Goal: Task Accomplishment & Management: Manage account settings

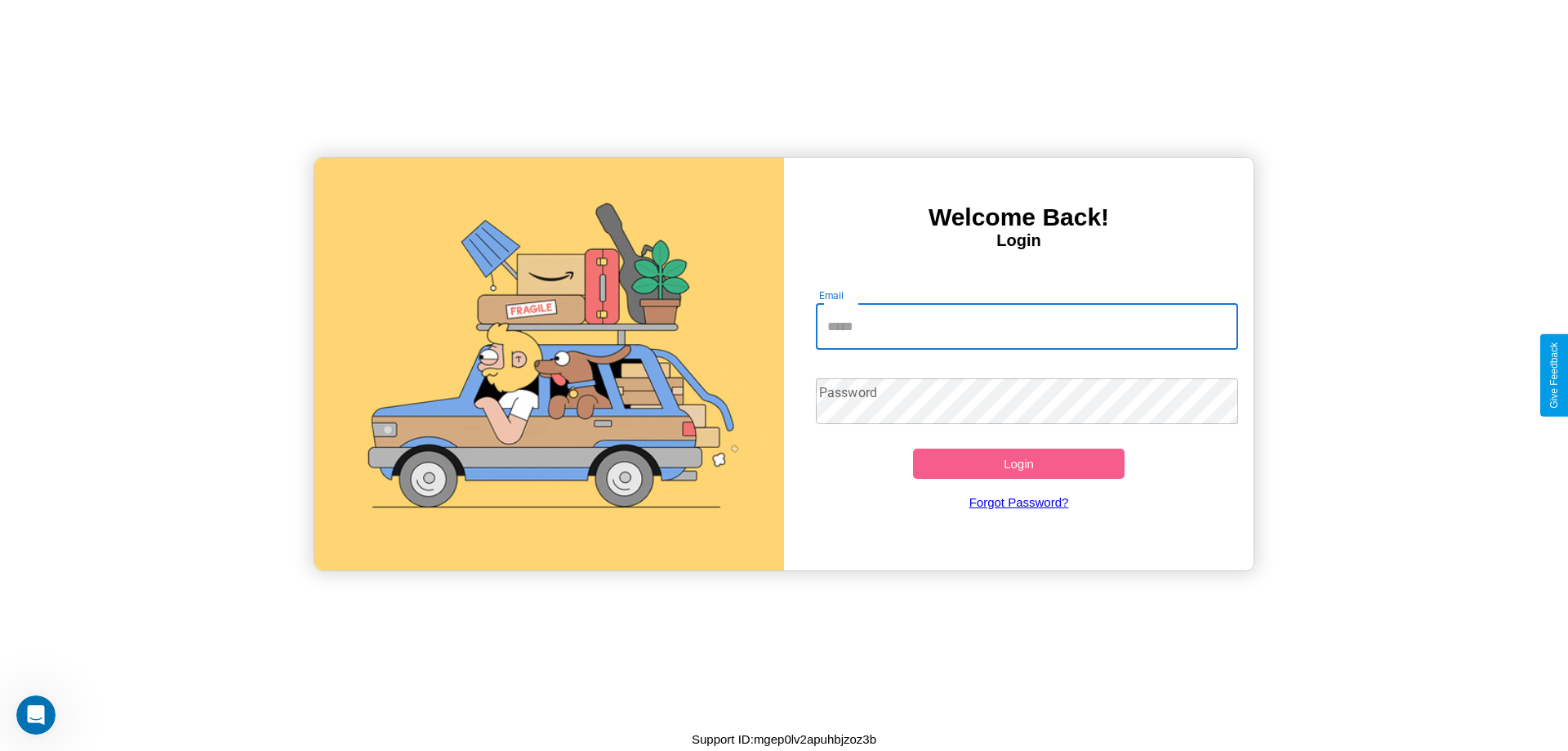
click at [1026, 326] on input "Email" at bounding box center [1027, 327] width 423 height 46
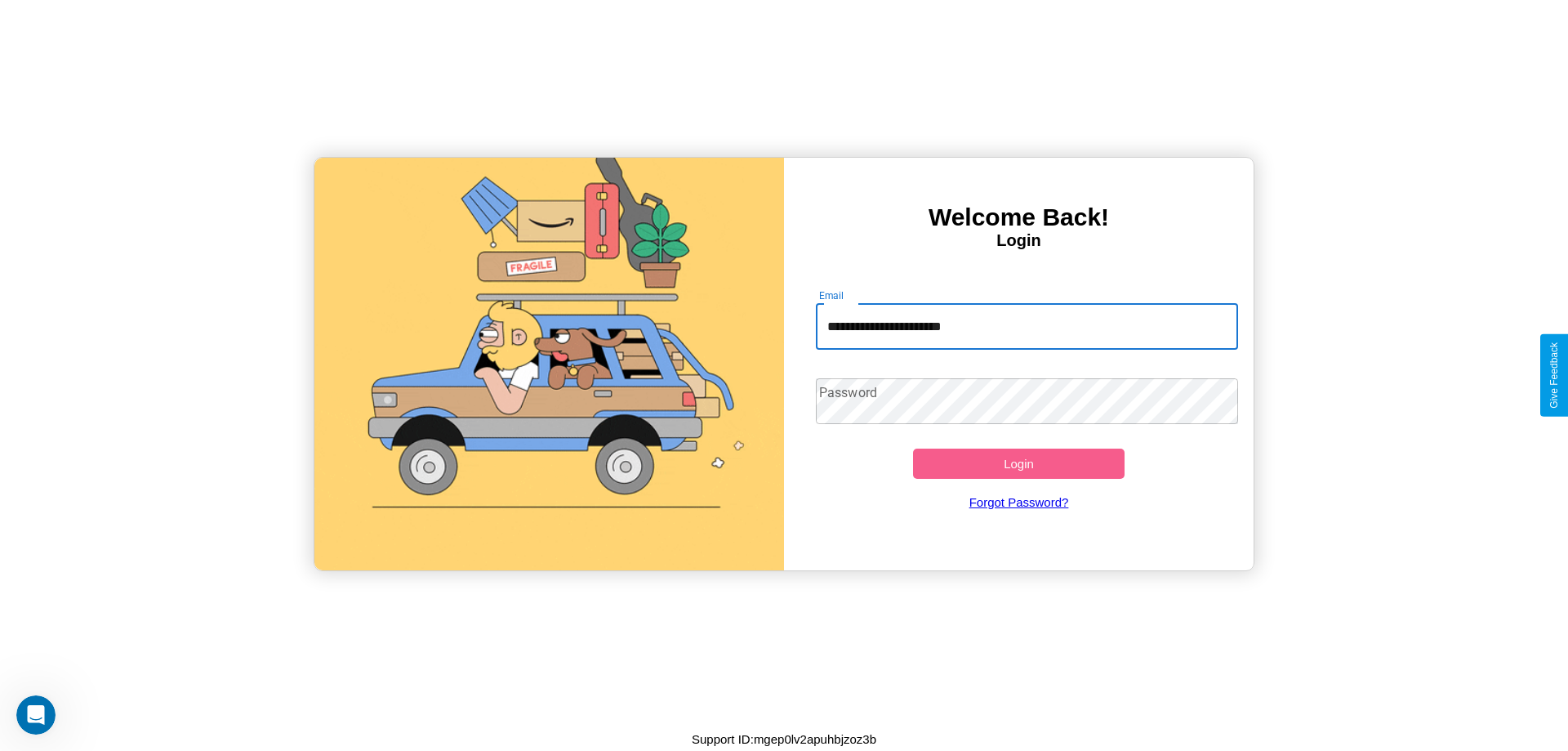
type input "**********"
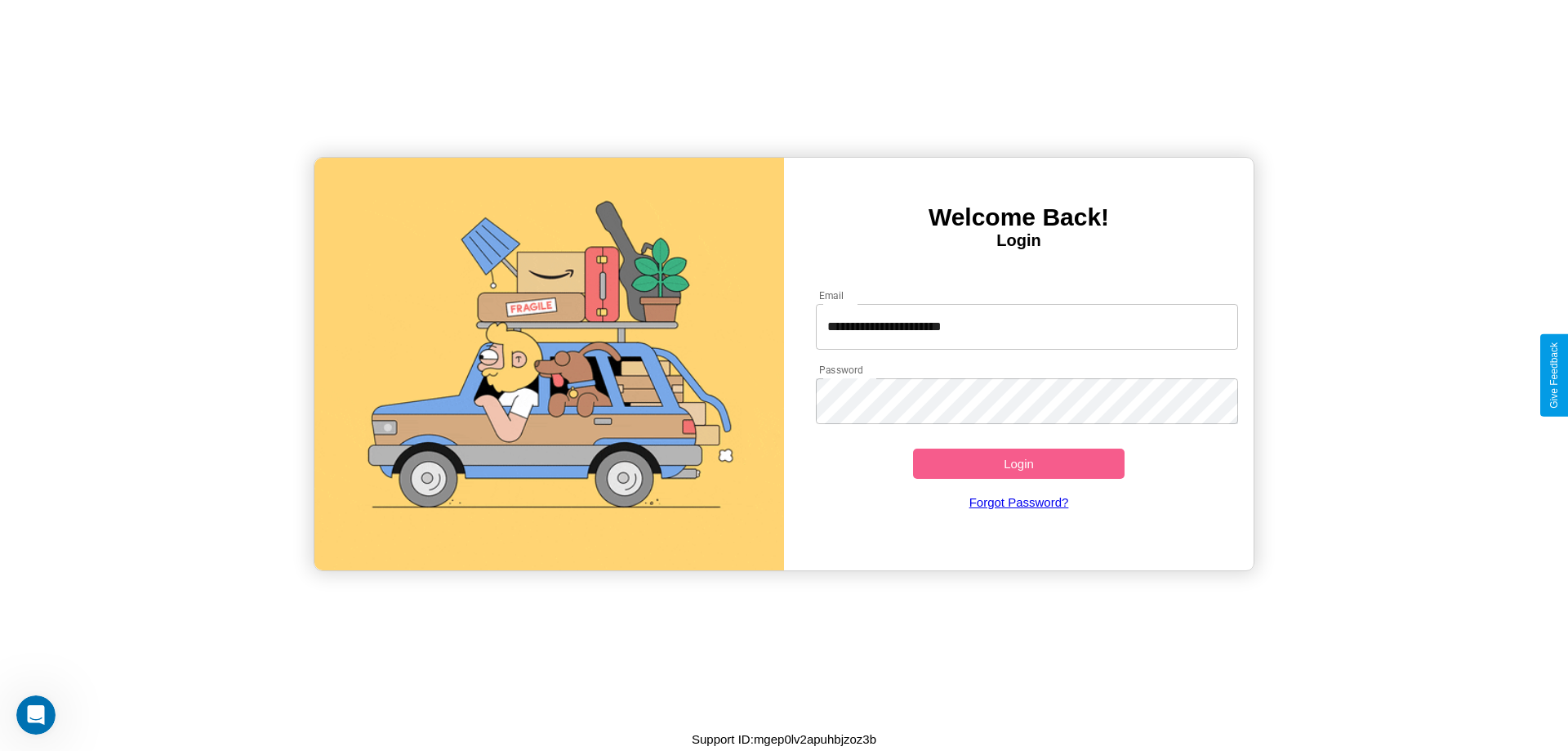
click at [1019, 463] on button "Login" at bounding box center [1019, 464] width 212 height 30
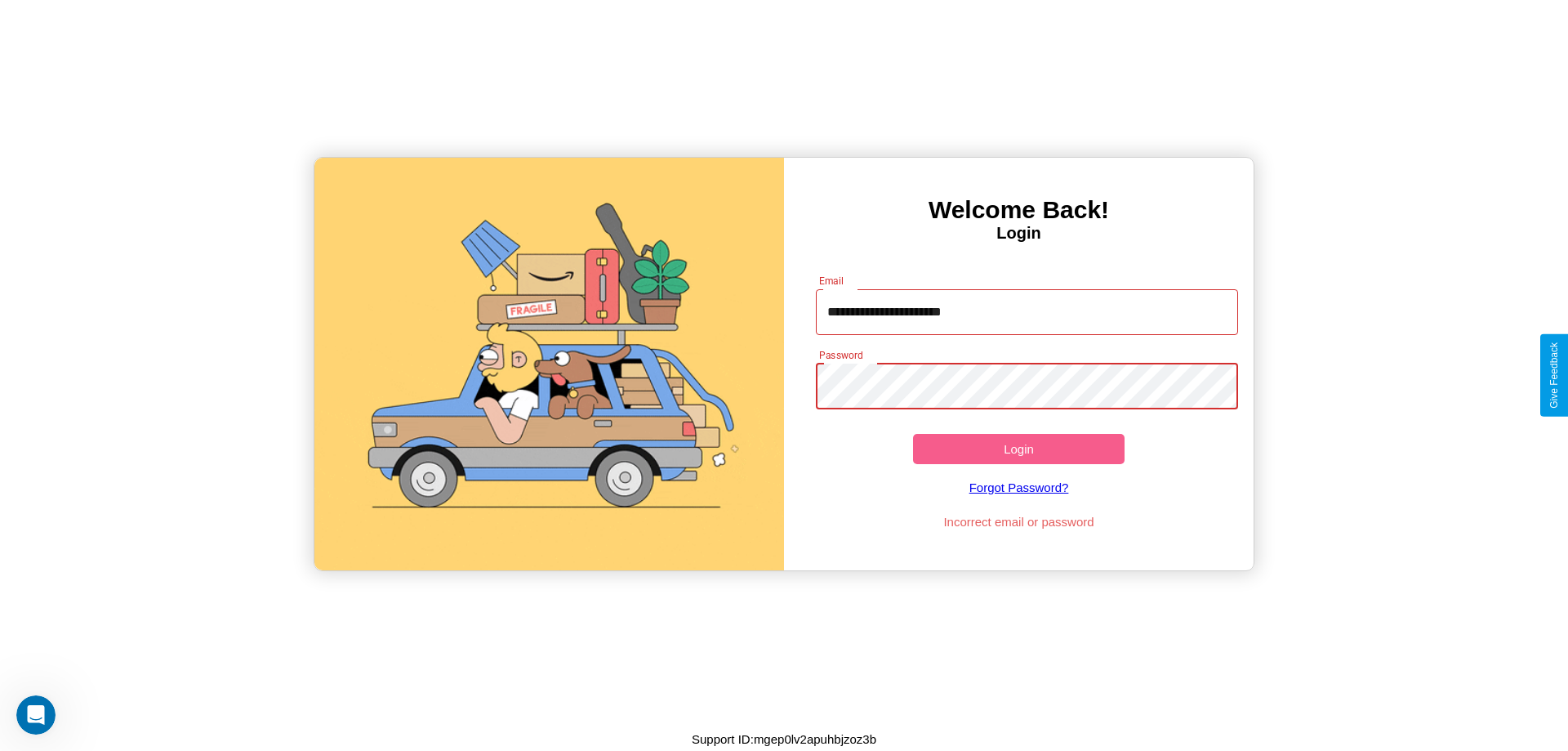
click at [1019, 449] on button "Login" at bounding box center [1019, 449] width 212 height 30
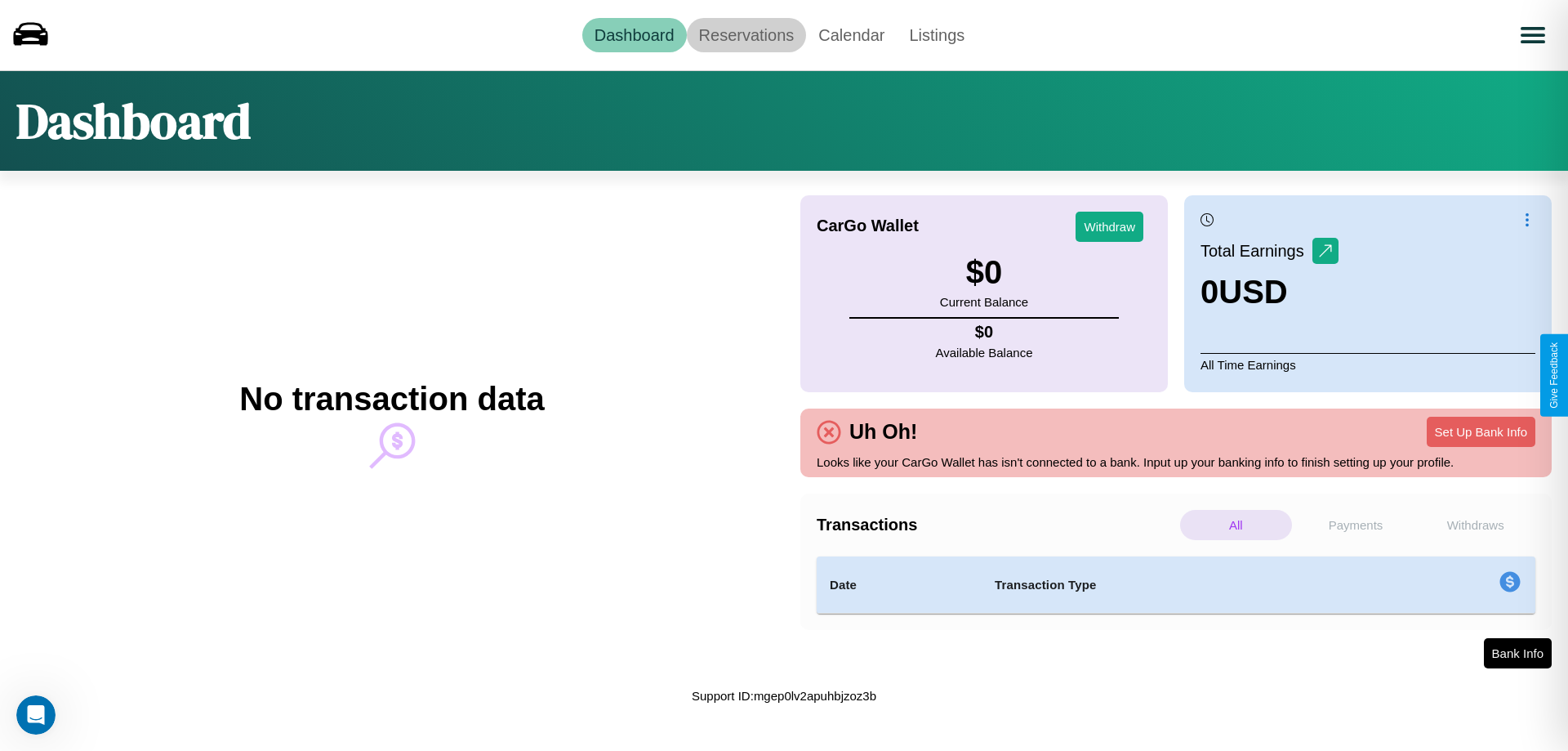
click at [746, 34] on link "Reservations" at bounding box center [747, 35] width 120 height 34
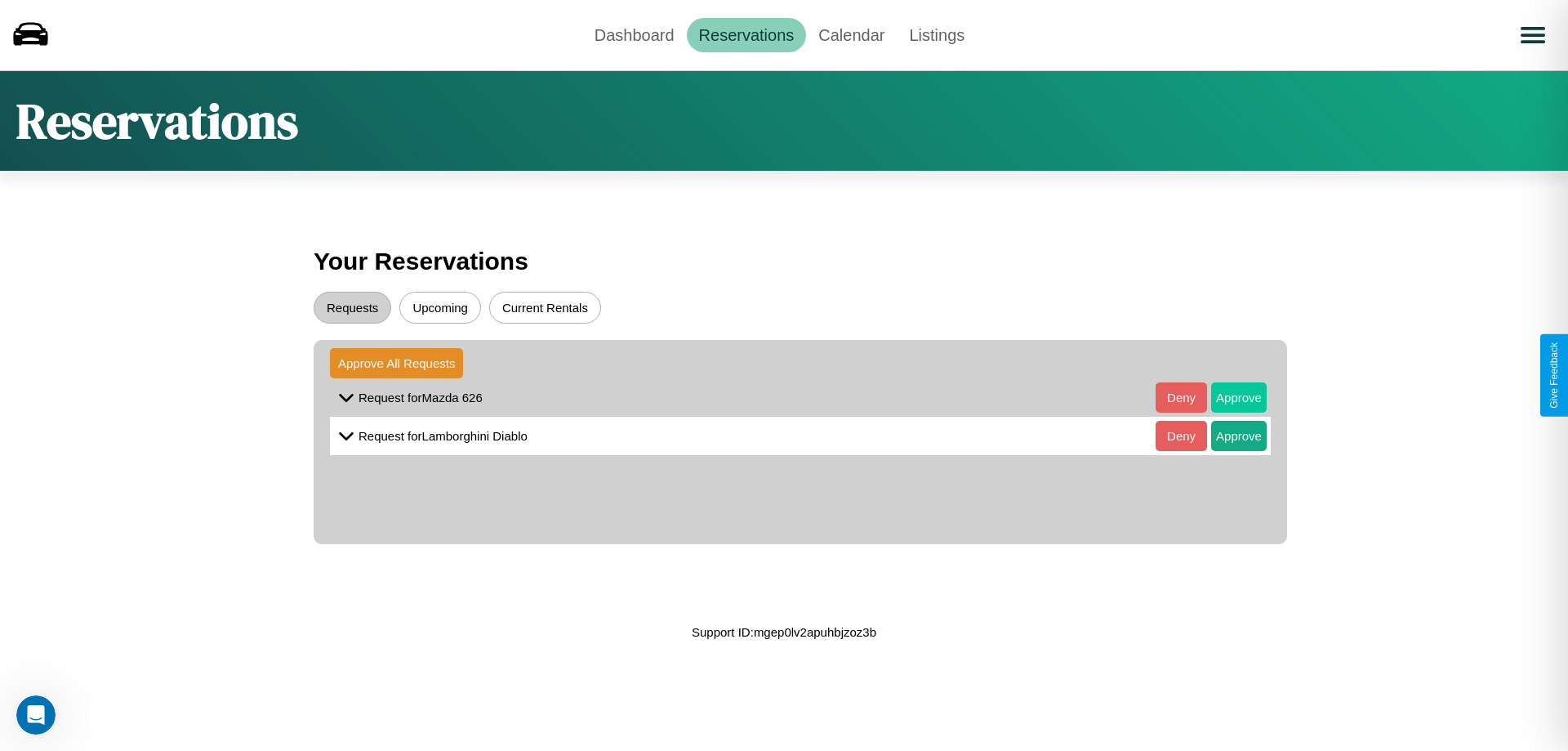
click at [1227, 397] on button "Approve" at bounding box center [1238, 397] width 55 height 30
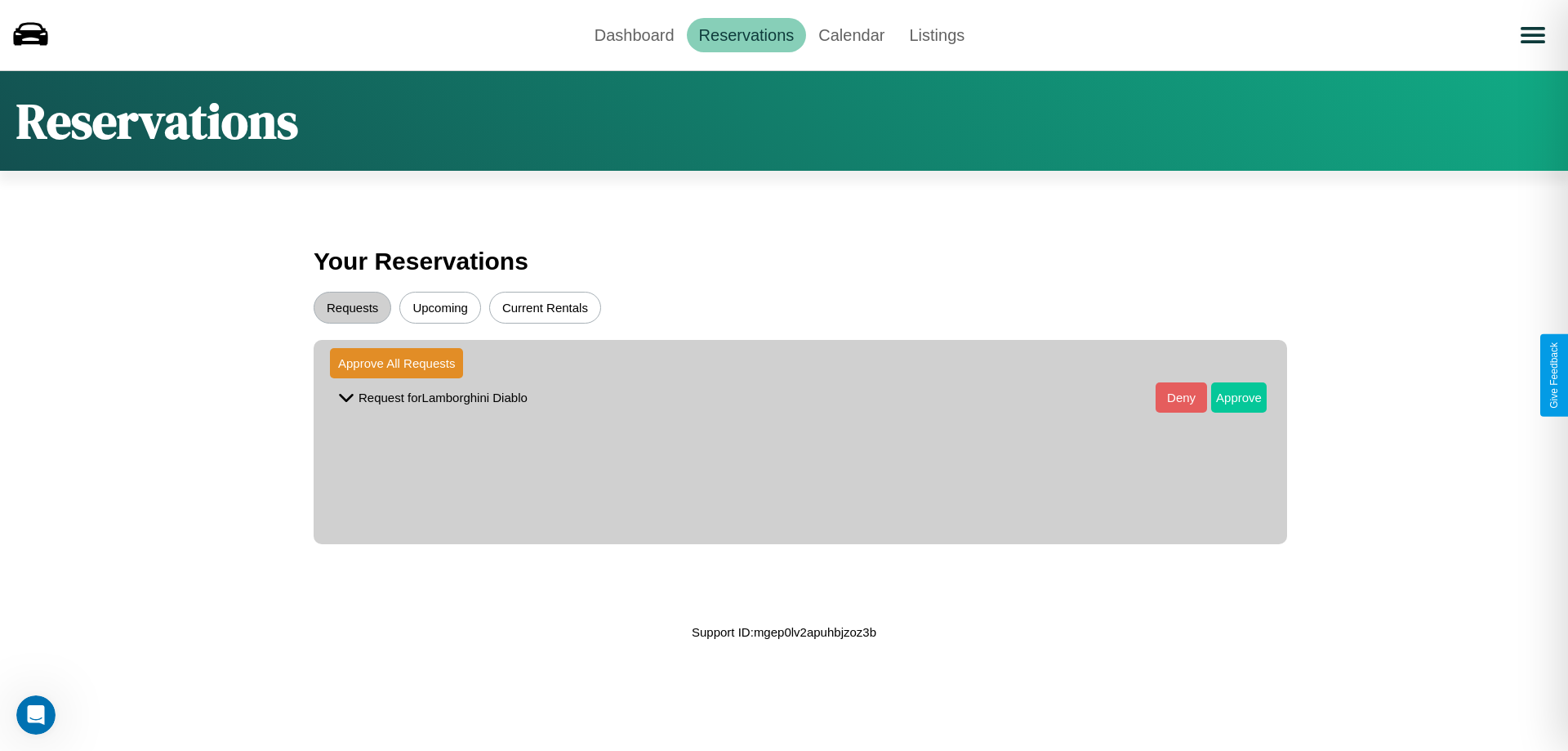
click at [1227, 397] on button "Approve" at bounding box center [1238, 397] width 55 height 30
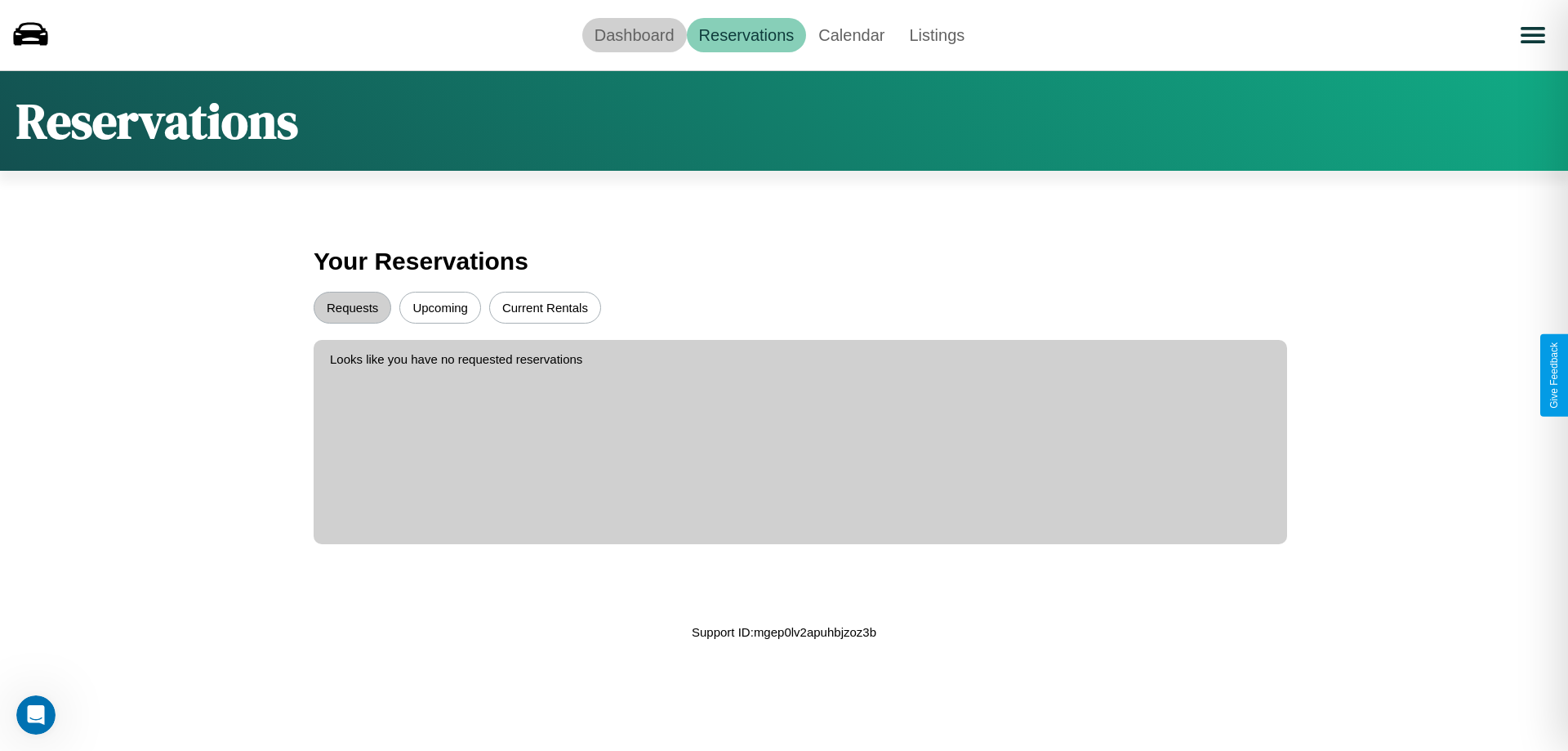
click at [634, 34] on link "Dashboard" at bounding box center [635, 35] width 105 height 34
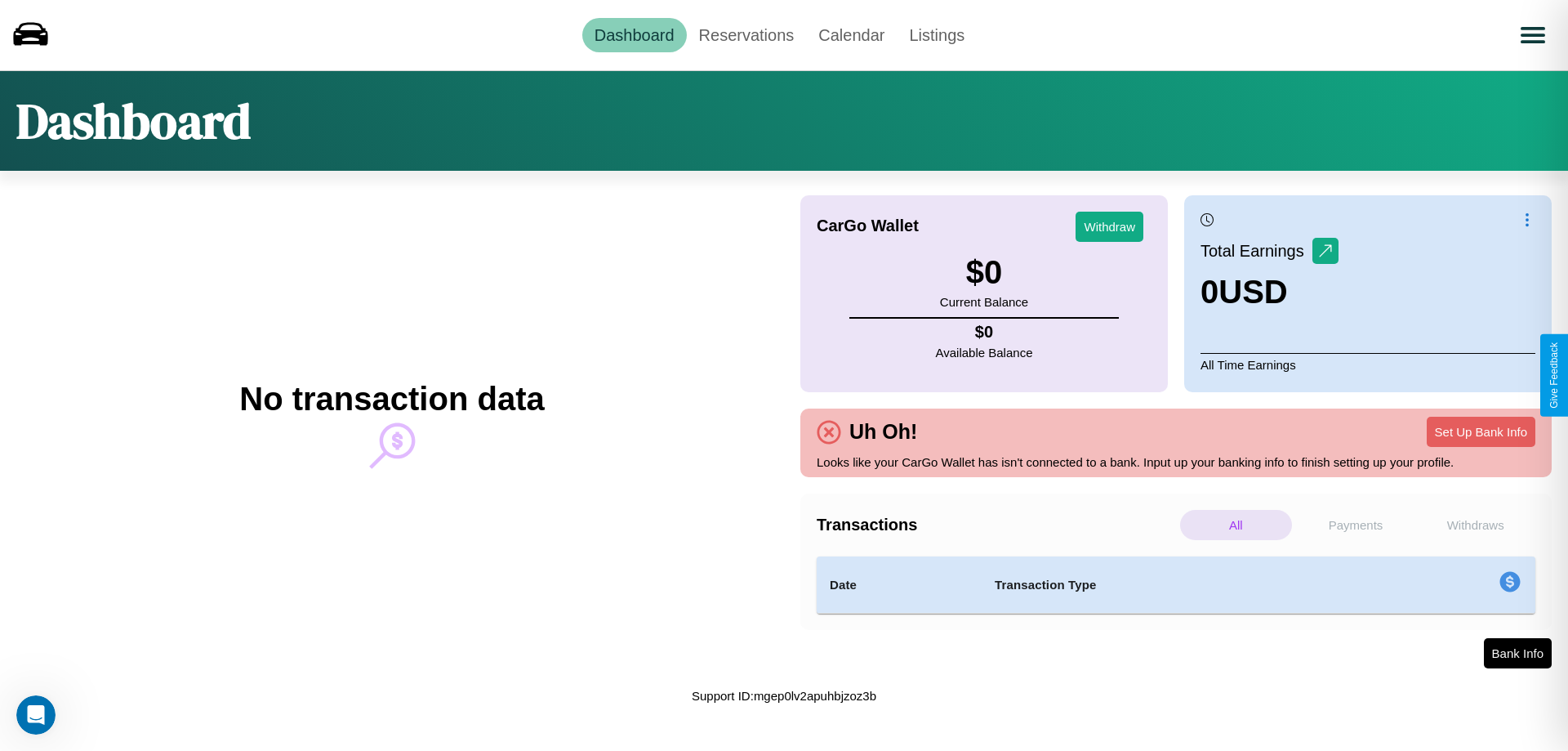
click at [1356, 525] on p "Payments" at bounding box center [1356, 525] width 112 height 30
click at [1475, 525] on p "Withdraws" at bounding box center [1476, 525] width 112 height 30
click at [1356, 525] on p "Payments" at bounding box center [1356, 525] width 112 height 30
click at [851, 34] on link "Calendar" at bounding box center [851, 35] width 90 height 34
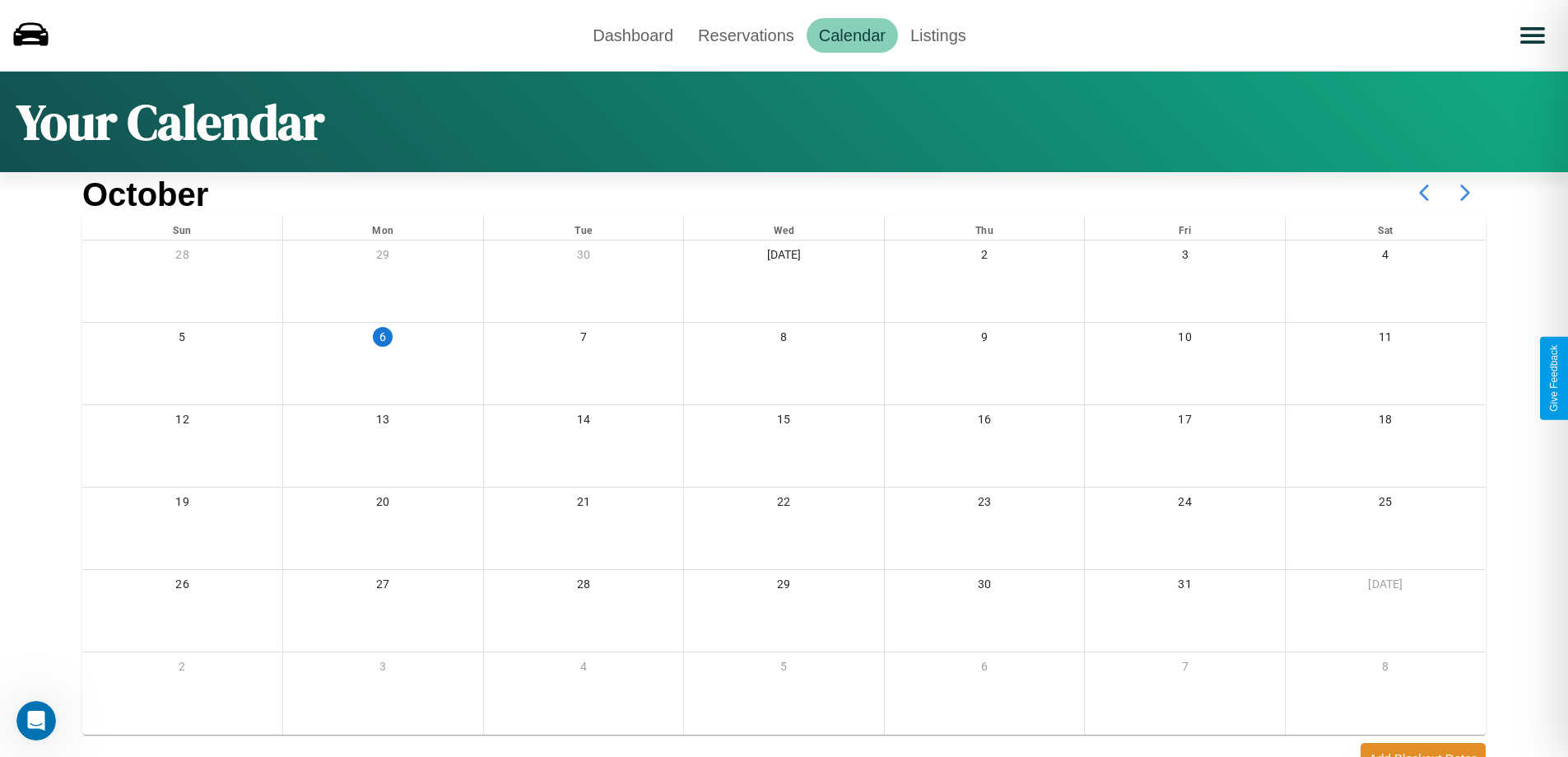
click at [1466, 193] on icon at bounding box center [1465, 193] width 41 height 41
